Goal: Transaction & Acquisition: Purchase product/service

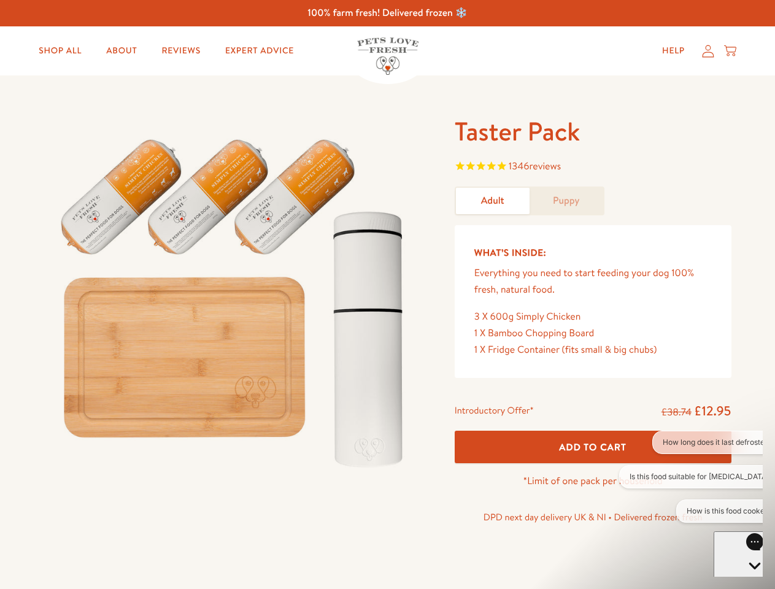
click at [387, 294] on img at bounding box center [234, 298] width 381 height 366
click at [593, 167] on span "1346 reviews" at bounding box center [593, 167] width 277 height 18
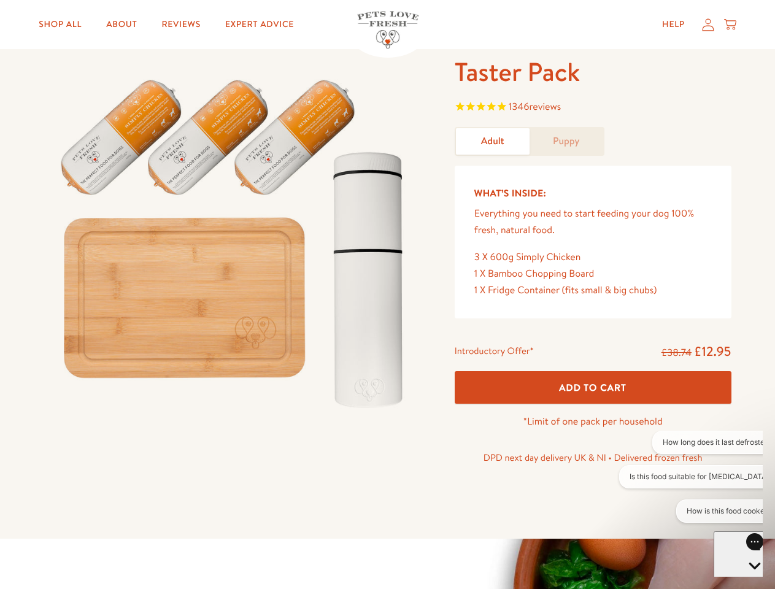
click at [593, 447] on div "Introductory Offer* £38.74 £12.95 Add To Cart *Limit of one pack per household …" at bounding box center [593, 408] width 296 height 141
click at [691, 442] on button "How long does it last defrosted?" at bounding box center [717, 442] width 131 height 23
